Goal: Information Seeking & Learning: Compare options

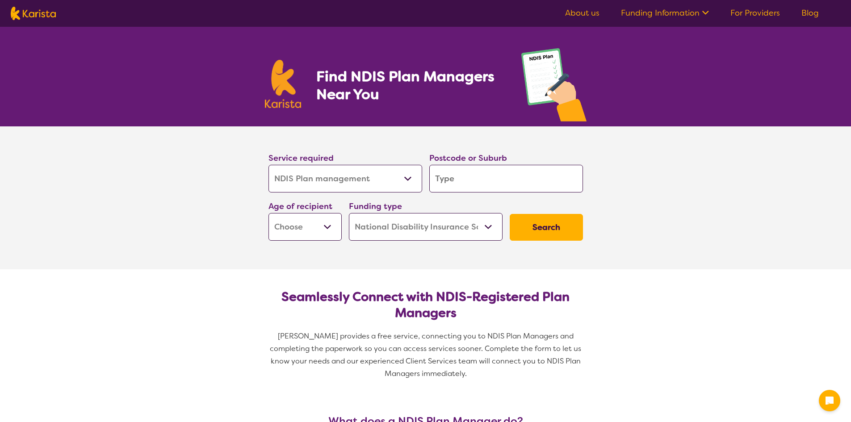
select select "NDIS Plan management"
select select "NDIS"
select select "NDIS Plan management"
select select "NDIS"
click at [387, 181] on select "Allied Health Assistant Assessment ([MEDICAL_DATA] or [MEDICAL_DATA]) Behaviour…" at bounding box center [346, 179] width 154 height 28
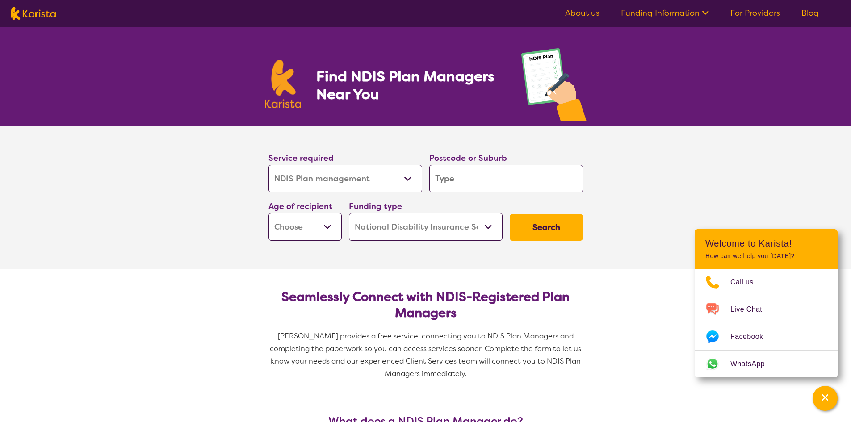
click at [269, 165] on select "Allied Health Assistant Assessment ([MEDICAL_DATA] or [MEDICAL_DATA]) Behaviour…" at bounding box center [346, 179] width 154 height 28
click at [492, 184] on input "search" at bounding box center [506, 179] width 154 height 28
type input "4"
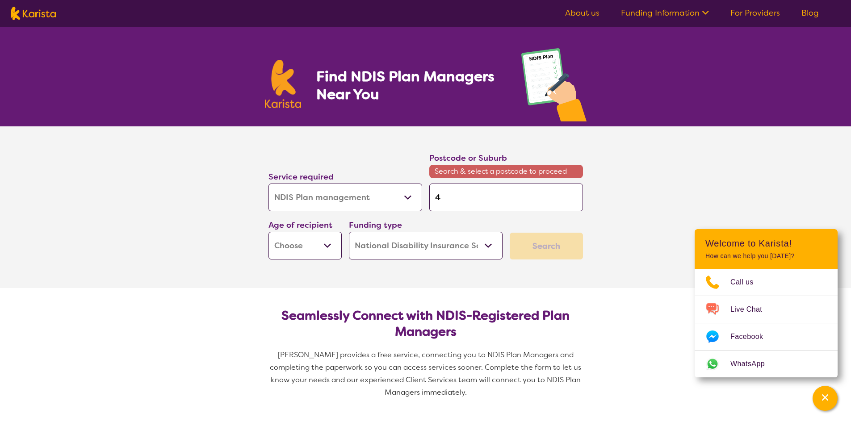
type input "42"
type input "422"
type input "4220"
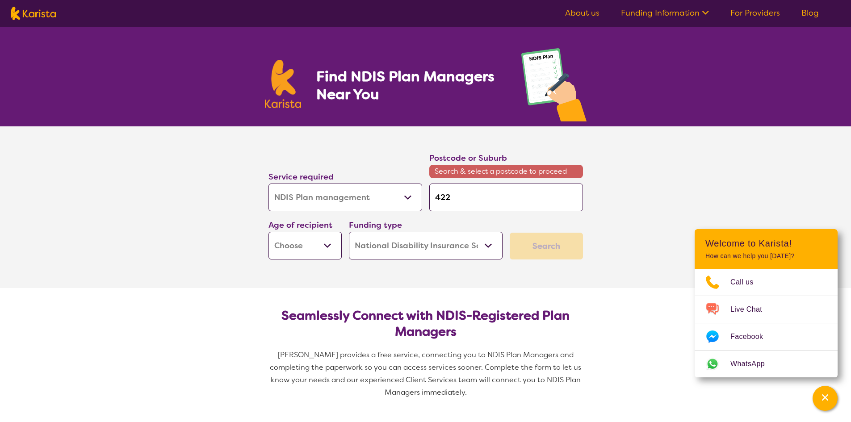
type input "4220"
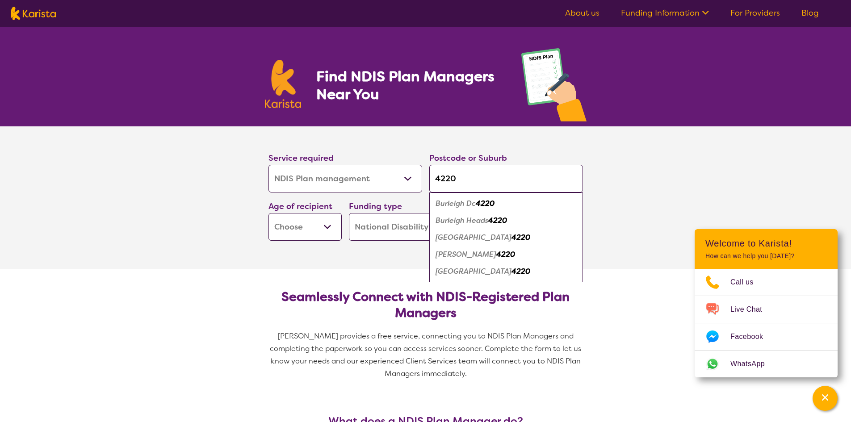
type input "4220"
click at [453, 217] on em "Burleigh Heads" at bounding box center [462, 220] width 53 height 9
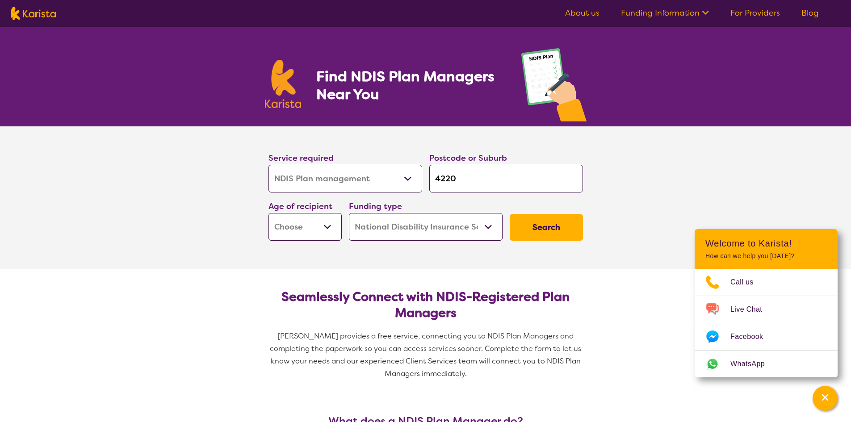
click at [308, 231] on select "Early Childhood - 0 to 9 Child - 10 to 11 Adolescent - 12 to 17 Adult - 18 to 6…" at bounding box center [305, 227] width 73 height 28
select select "EC"
click at [269, 213] on select "Early Childhood - 0 to 9 Child - 10 to 11 Adolescent - 12 to 17 Adult - 18 to 6…" at bounding box center [305, 227] width 73 height 28
select select "EC"
click at [550, 232] on button "Search" at bounding box center [546, 227] width 73 height 27
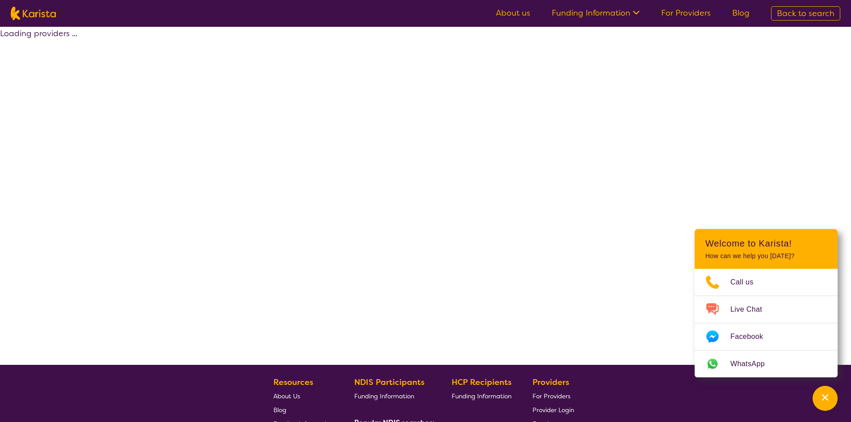
select select "by_score"
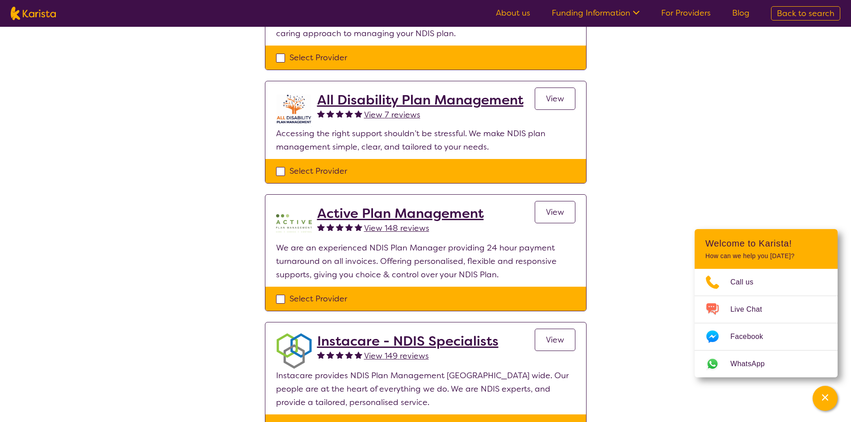
scroll to position [179, 0]
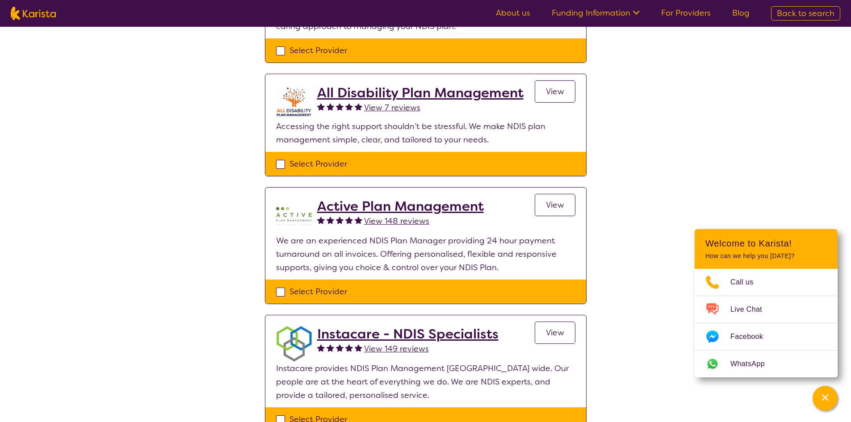
click at [565, 211] on link "View" at bounding box center [555, 205] width 41 height 22
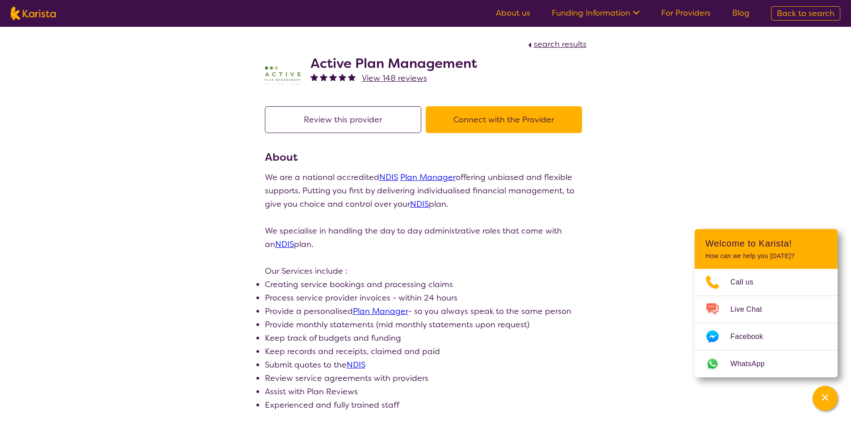
click at [505, 118] on button "Connect with the Provider" at bounding box center [504, 119] width 156 height 27
click at [358, 62] on h2 "Active Plan Management" at bounding box center [394, 63] width 167 height 16
click at [554, 42] on span "search results" at bounding box center [560, 44] width 53 height 11
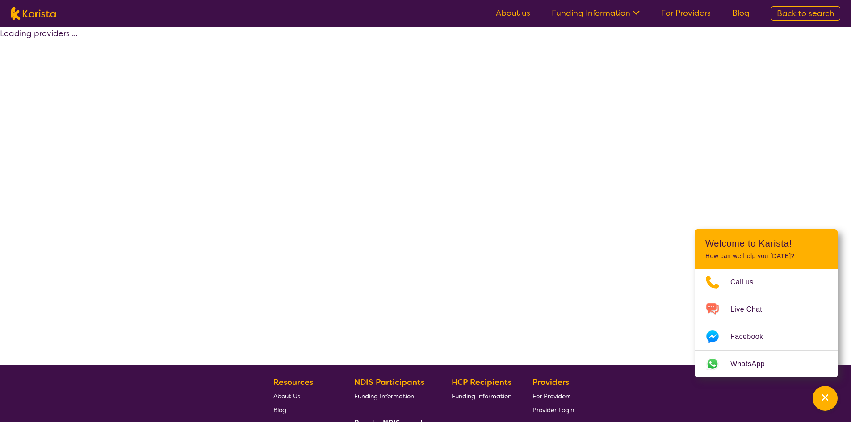
select select "by_score"
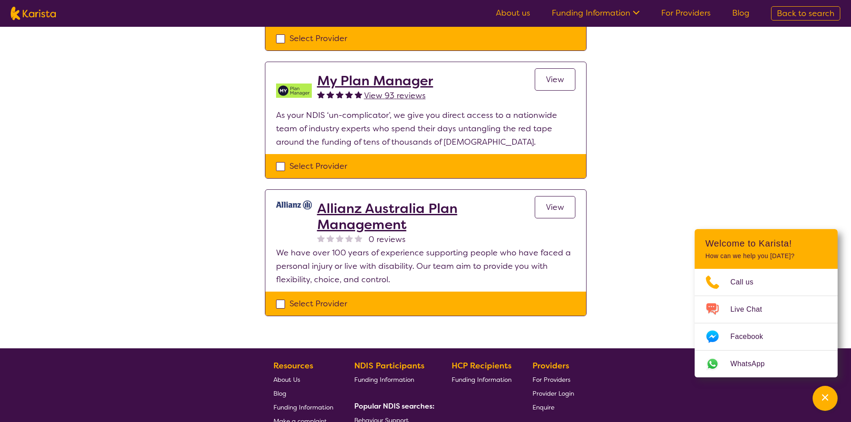
scroll to position [804, 0]
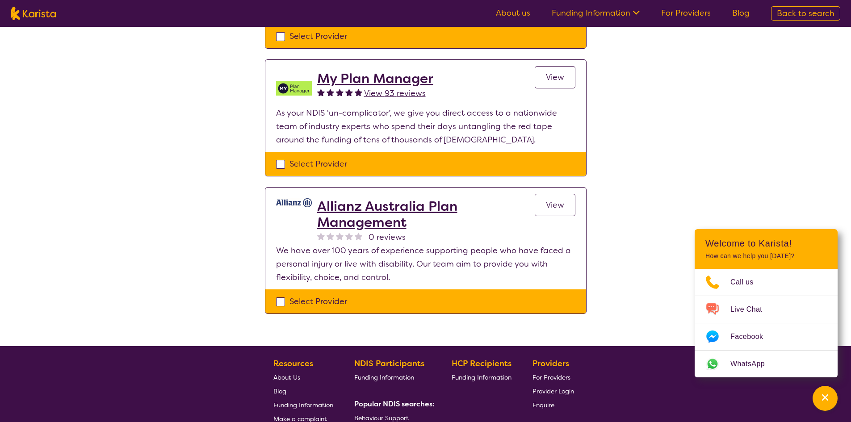
click at [374, 78] on h2 "My Plan Manager" at bounding box center [375, 79] width 116 height 16
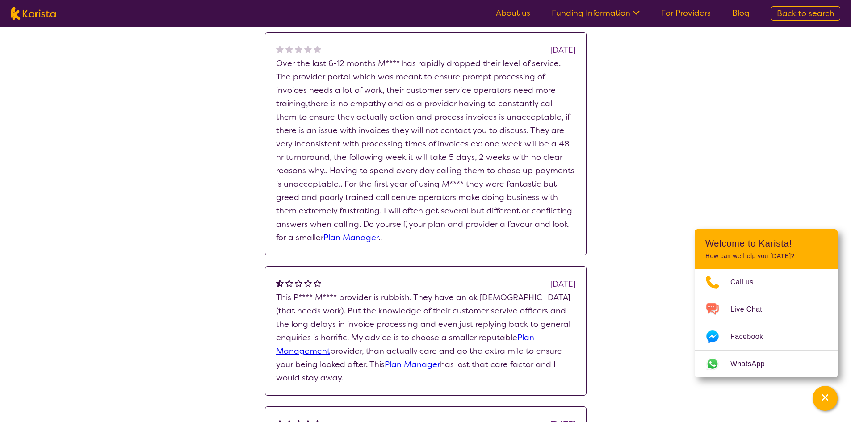
scroll to position [983, 0]
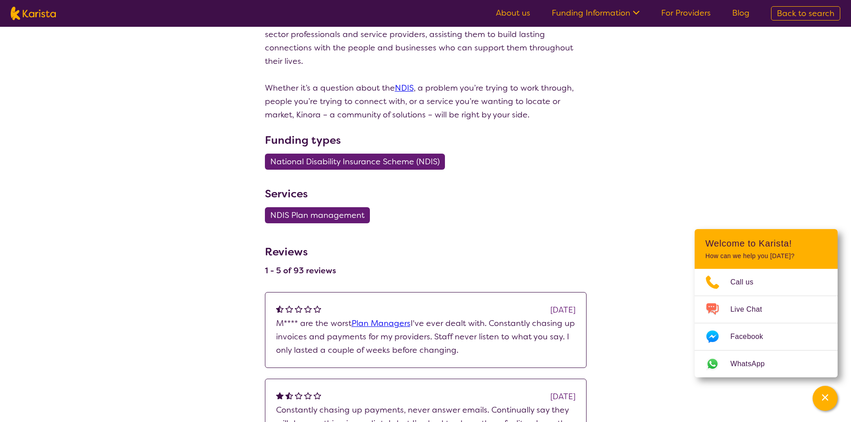
scroll to position [158, 0]
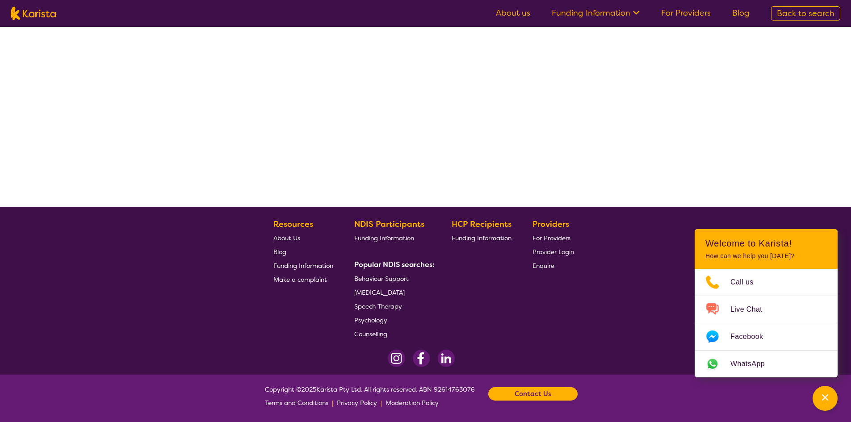
select select "by_score"
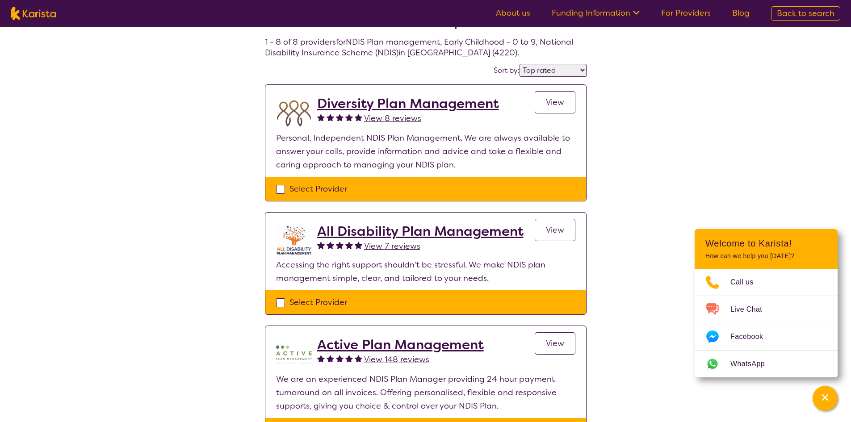
scroll to position [0, 0]
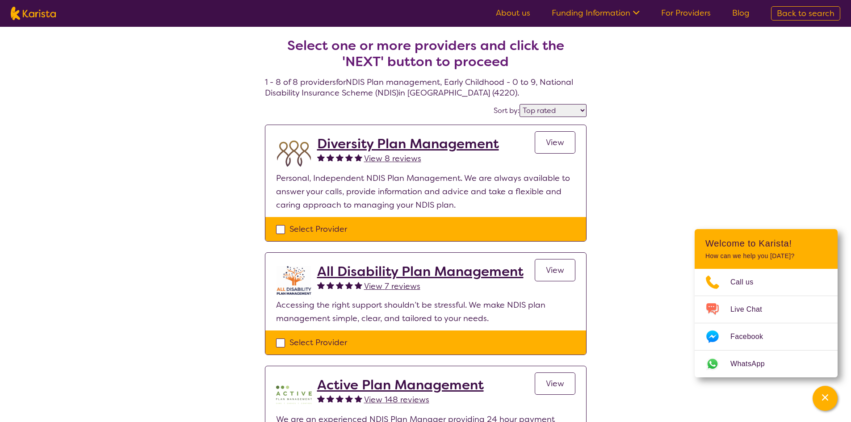
click at [437, 141] on h2 "Diversity Plan Management" at bounding box center [408, 144] width 182 height 16
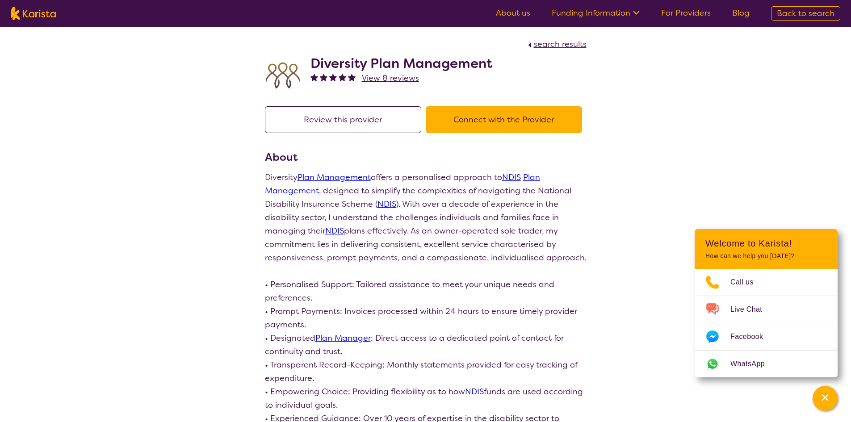
select select "by_score"
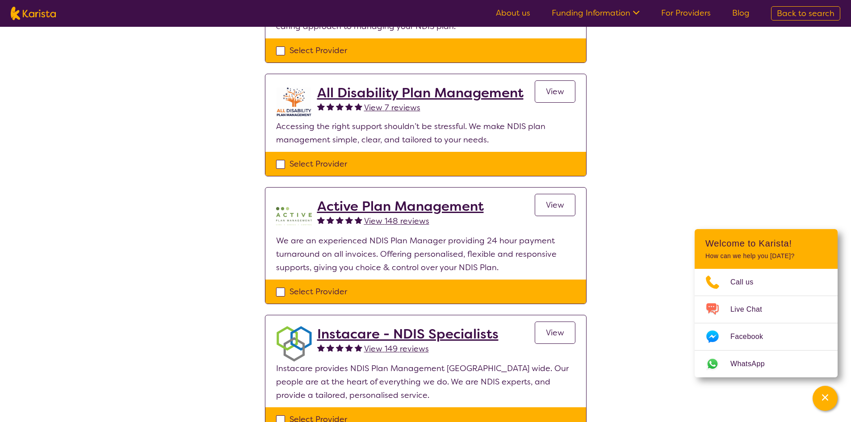
scroll to position [223, 0]
